Goal: Book appointment/travel/reservation

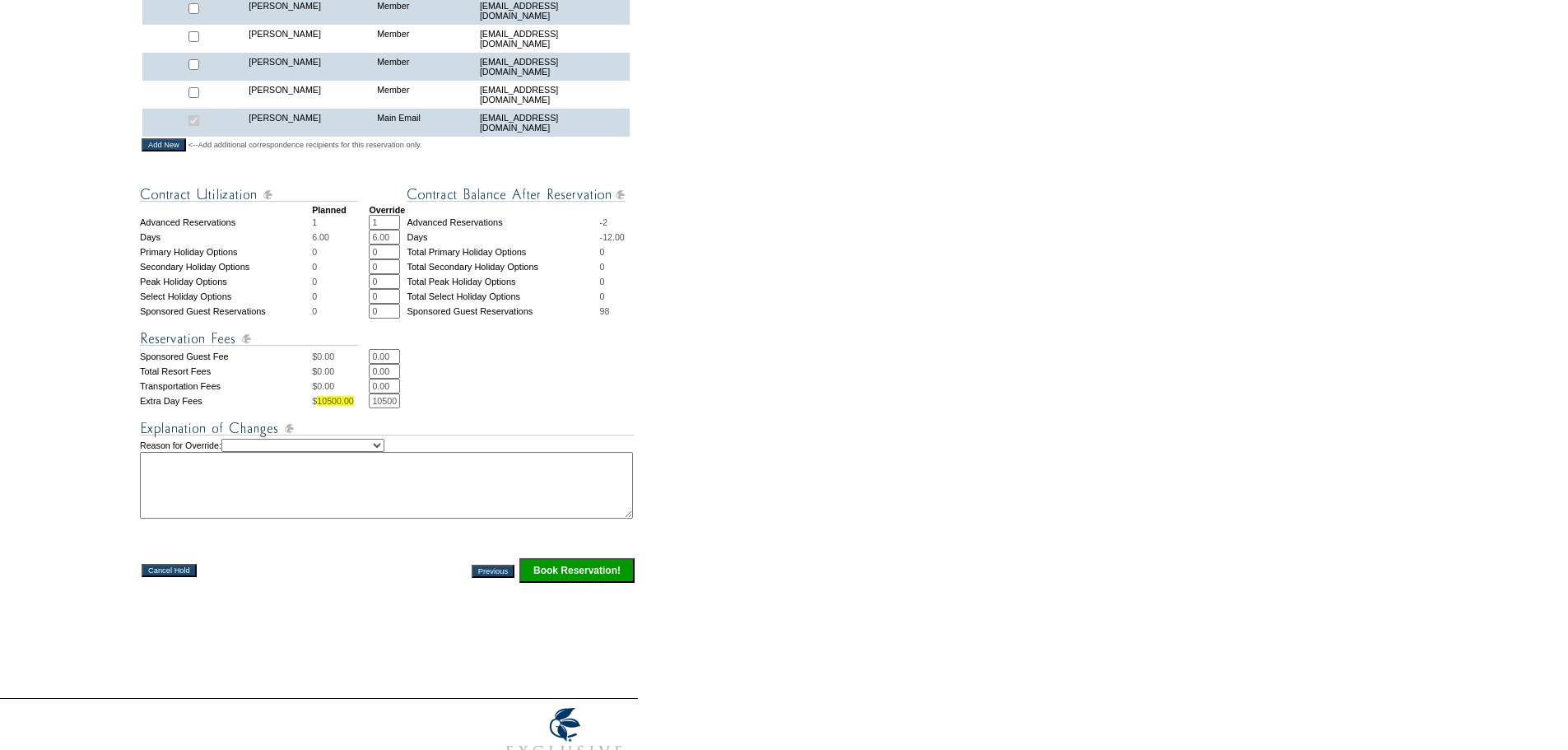
scroll to position [659, 0]
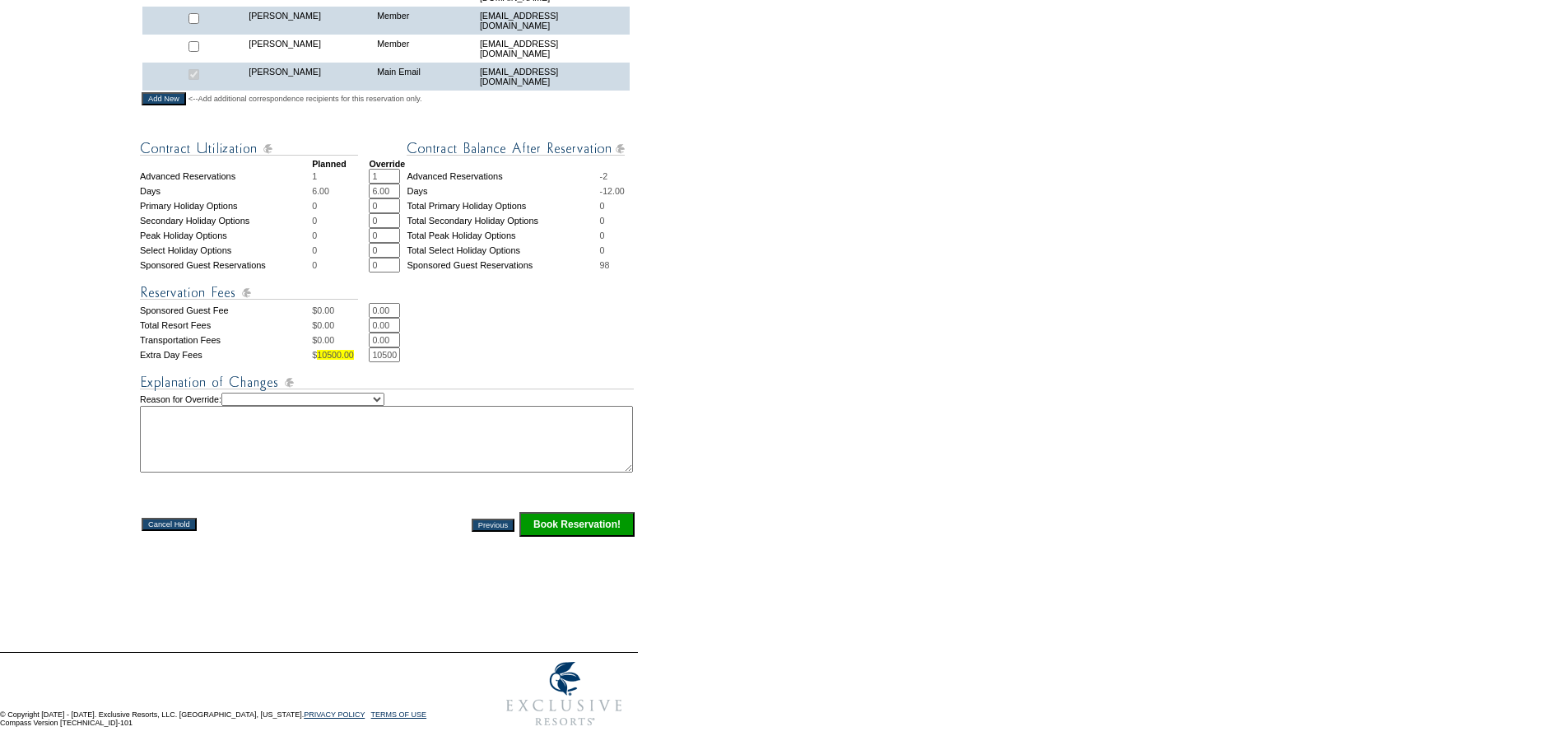
click at [363, 398] on select "Creating Continuous Stay Days Rebooked After Cancellation Editing Occupant Expe…" at bounding box center [303, 399] width 163 height 13
select select "1042"
click at [237, 392] on select "Creating Continuous Stay Days Rebooked After Cancellation Editing Occupant Expe…" at bounding box center [303, 399] width 163 height 13
click at [370, 453] on textarea at bounding box center [386, 439] width 493 height 66
type textarea "Deciding between Costa Rica Real del Mar. HF"
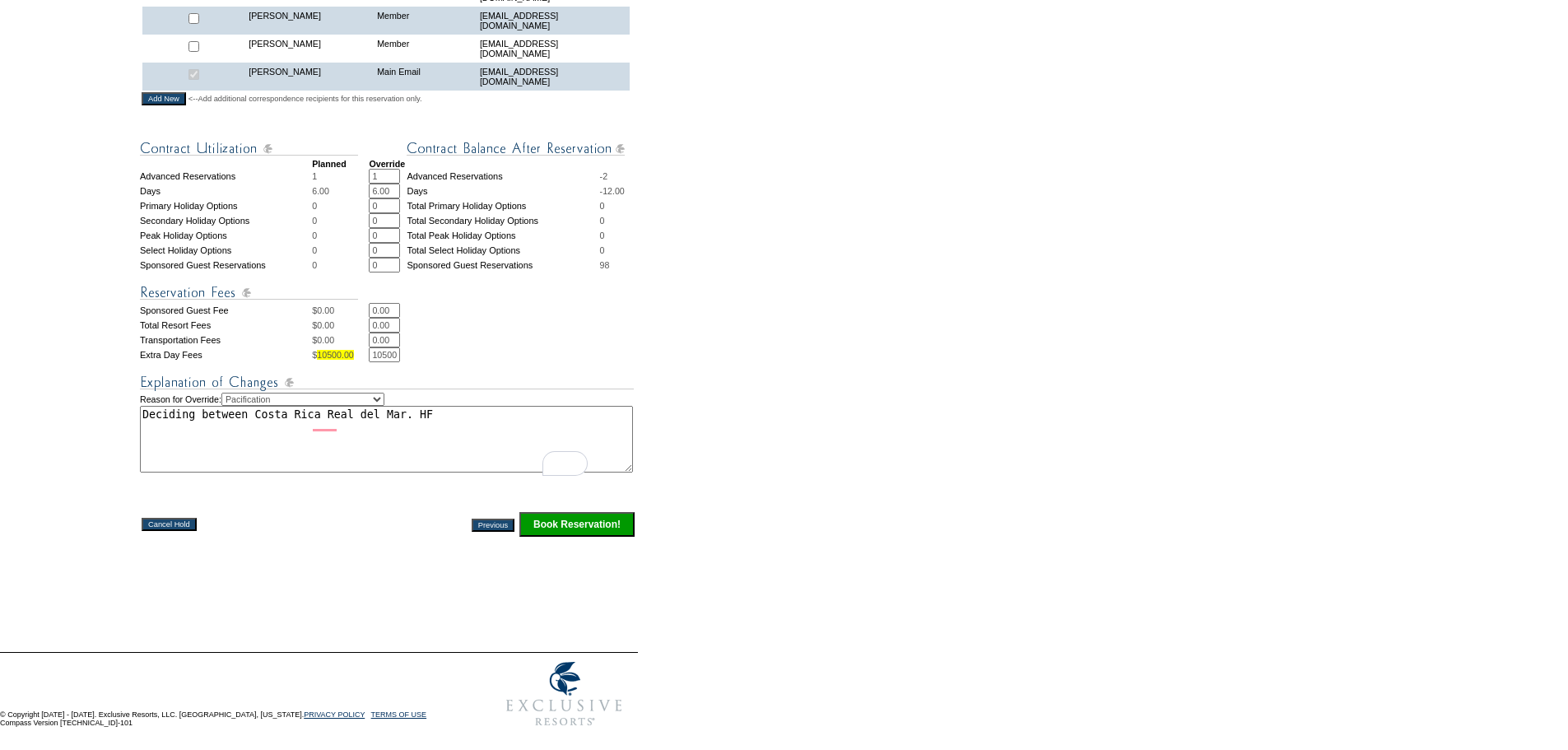
click at [619, 514] on input "Book Reservation!" at bounding box center [576, 524] width 116 height 25
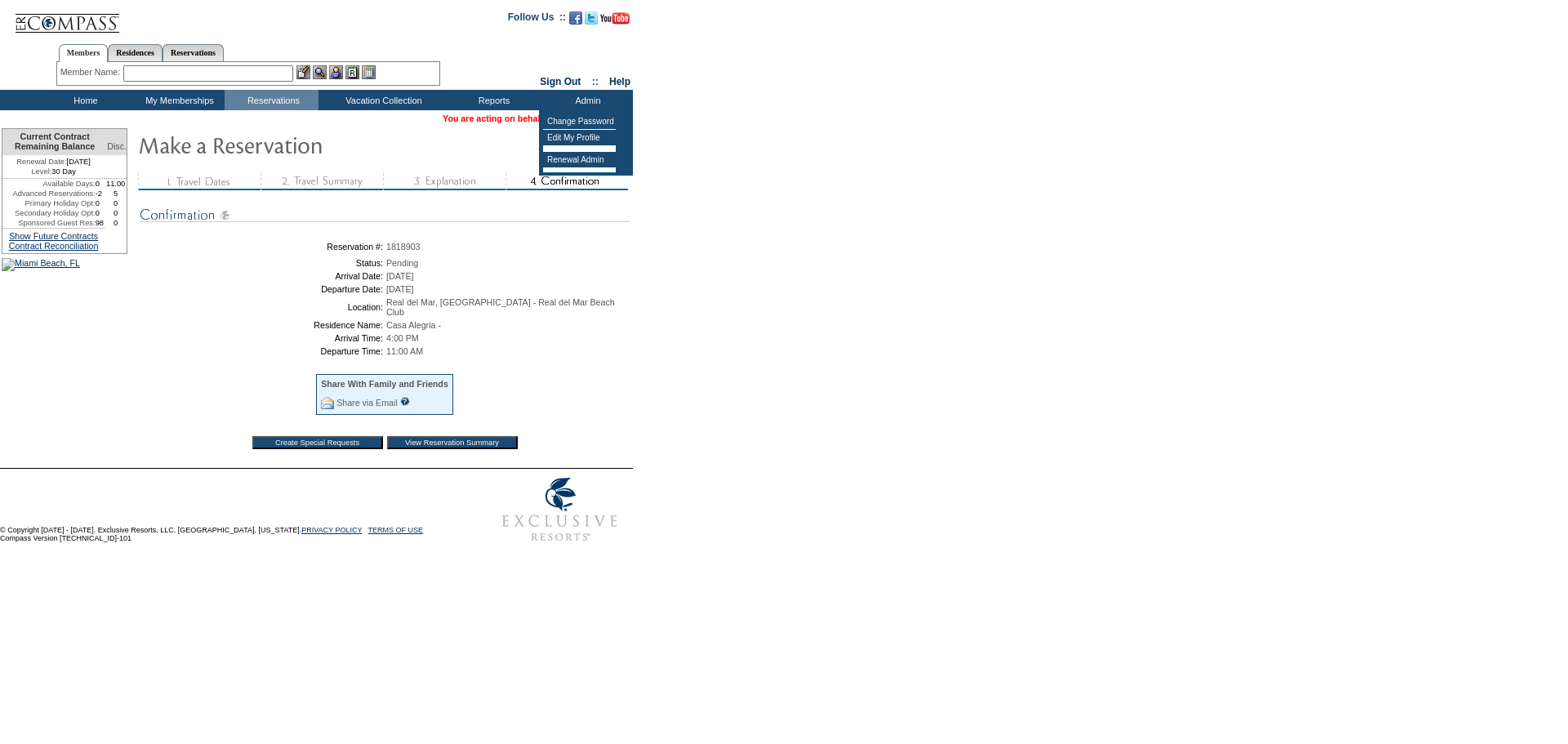
click at [744, 293] on form "Follow Us ::" at bounding box center [784, 275] width 1568 height 550
